Goal: Task Accomplishment & Management: Manage account settings

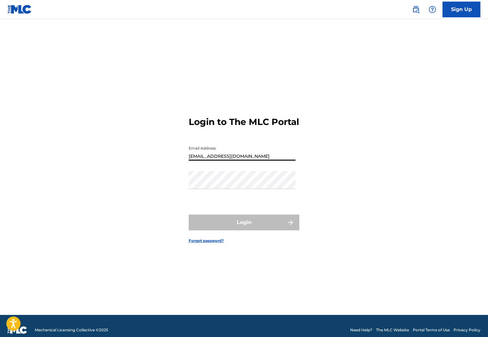
type input "[EMAIL_ADDRESS][DOMAIN_NAME]"
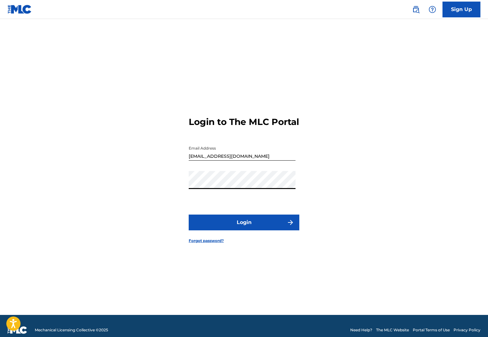
click at [227, 225] on button "Login" at bounding box center [244, 223] width 111 height 16
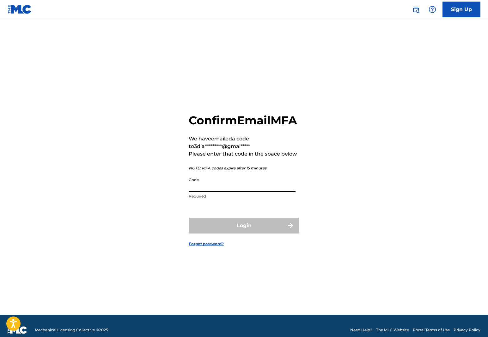
click at [209, 189] on input "Code" at bounding box center [242, 183] width 107 height 18
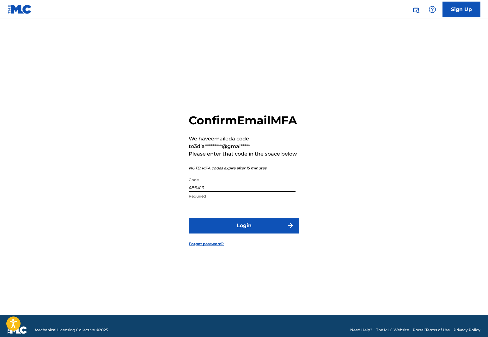
type input "486413"
click at [240, 232] on button "Login" at bounding box center [244, 226] width 111 height 16
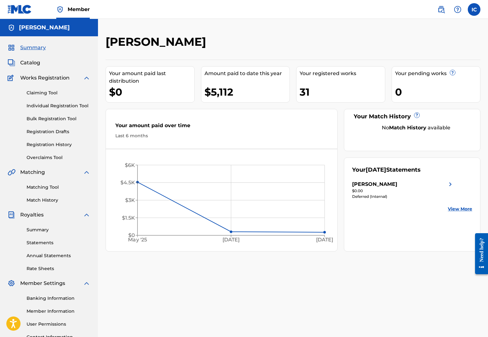
click at [485, 246] on div "Need help?" at bounding box center [481, 250] width 9 height 24
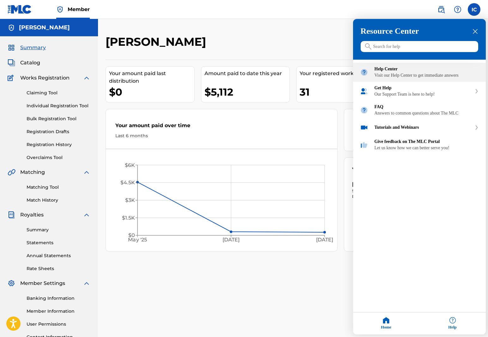
click at [395, 72] on div "Help Center" at bounding box center [426, 69] width 104 height 5
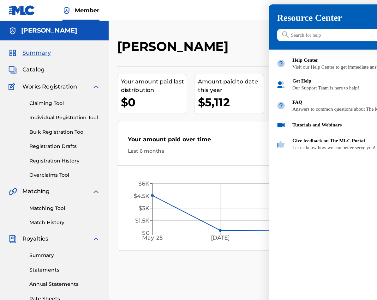
click at [309, 275] on div "Help" at bounding box center [342, 286] width 66 height 22
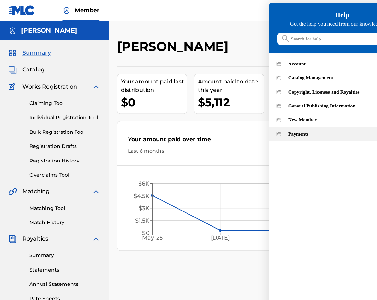
click at [260, 124] on div "Payments" at bounding box center [314, 120] width 108 height 5
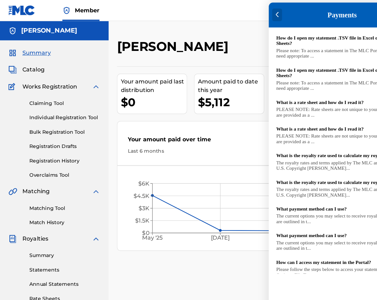
click at [245, 13] on div at bounding box center [249, 13] width 9 height 11
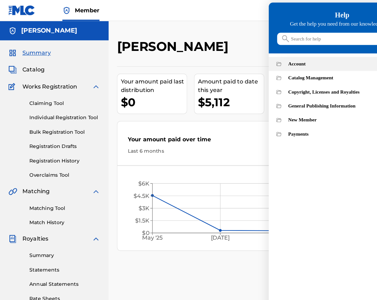
click at [260, 60] on div "Account" at bounding box center [314, 57] width 108 height 5
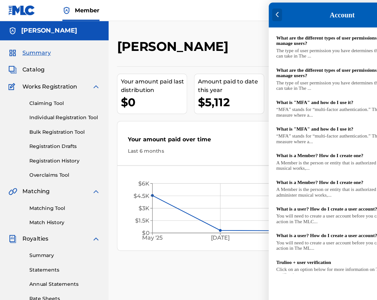
click at [245, 11] on div at bounding box center [249, 13] width 9 height 11
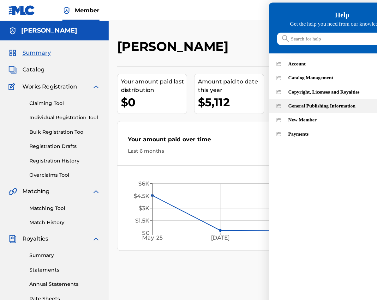
click at [260, 98] on div "General Publishing Information" at bounding box center [314, 95] width 108 height 5
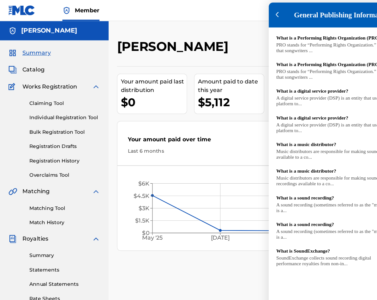
click at [51, 187] on div at bounding box center [188, 150] width 377 height 300
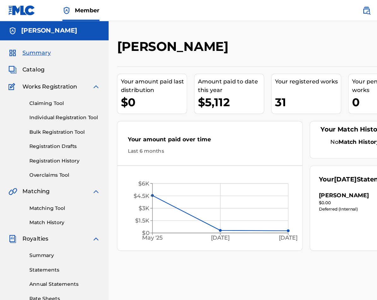
click at [51, 186] on link "Matching Tool" at bounding box center [59, 187] width 64 height 7
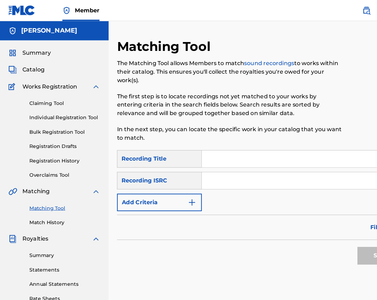
click at [44, 232] on link "Summary" at bounding box center [59, 230] width 64 height 7
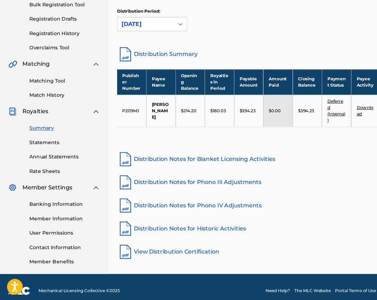
scroll to position [87, 0]
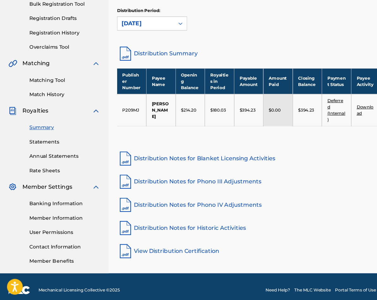
click at [46, 153] on link "Statements" at bounding box center [59, 156] width 64 height 7
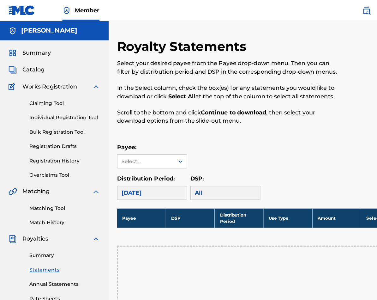
click at [50, 200] on link "Match History" at bounding box center [59, 200] width 64 height 7
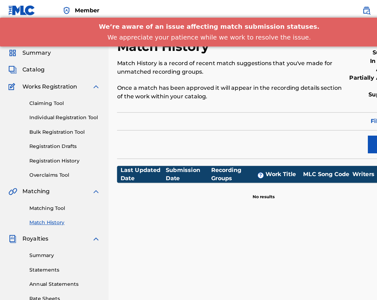
click at [203, 137] on div "Export" at bounding box center [238, 130] width 264 height 16
click at [275, 130] on div "Export" at bounding box center [238, 130] width 264 height 16
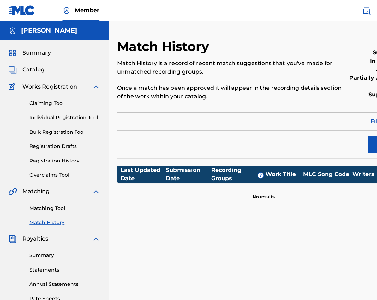
click at [221, 122] on div "Export" at bounding box center [238, 130] width 264 height 16
